Goal: Task Accomplishment & Management: Manage account settings

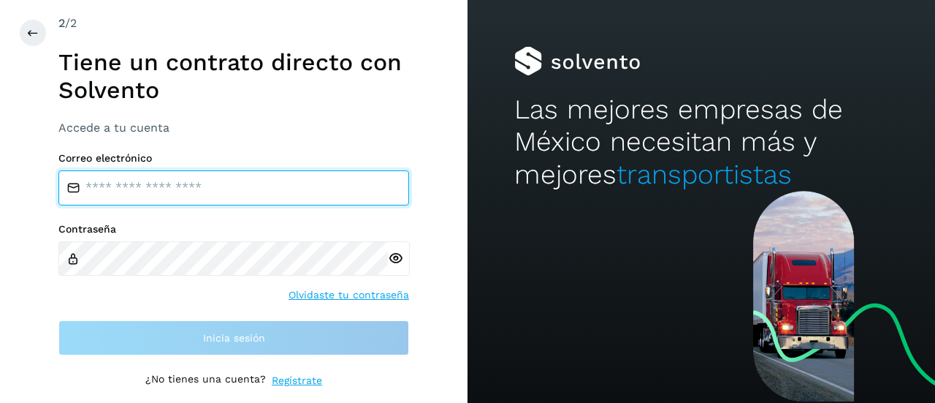
click at [143, 201] on input "email" at bounding box center [233, 187] width 351 height 35
type input "**********"
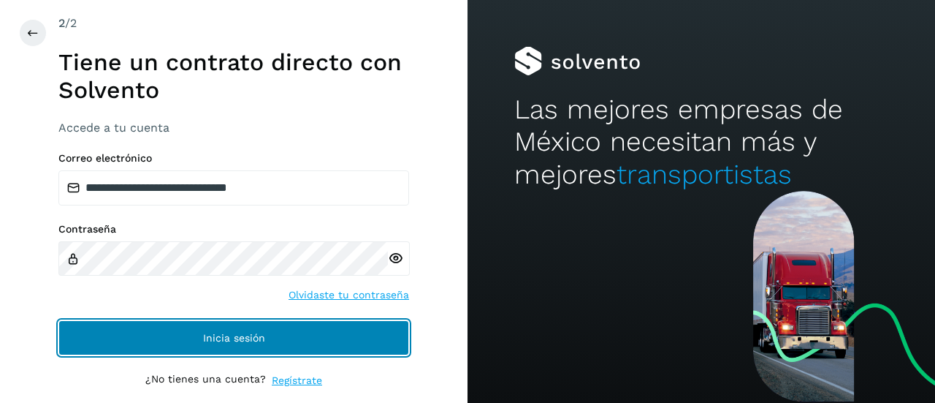
click at [200, 342] on button "Inicia sesión" at bounding box center [233, 337] width 351 height 35
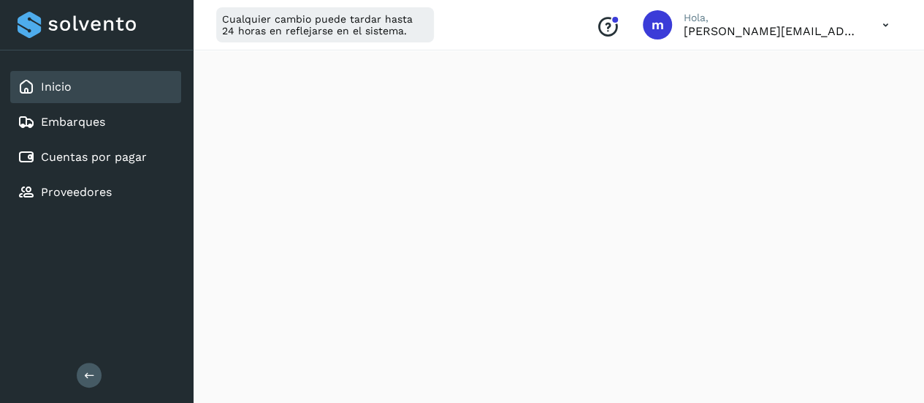
scroll to position [267, 0]
